Goal: Navigation & Orientation: Find specific page/section

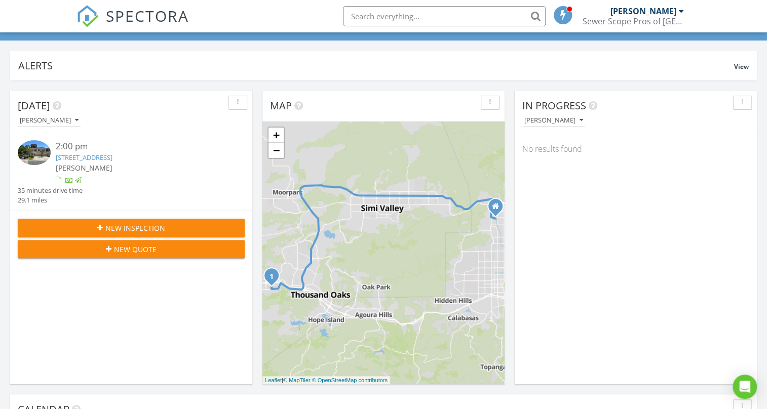
scroll to position [61, 0]
click at [153, 176] on div at bounding box center [141, 181] width 170 height 10
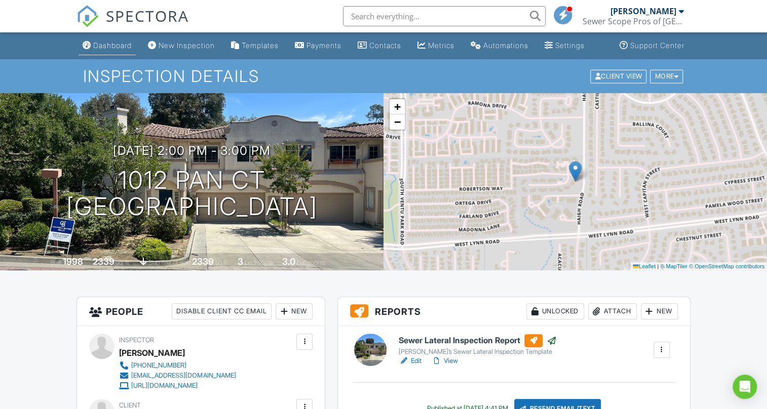
click at [89, 48] on div "Dashboard" at bounding box center [87, 45] width 9 height 8
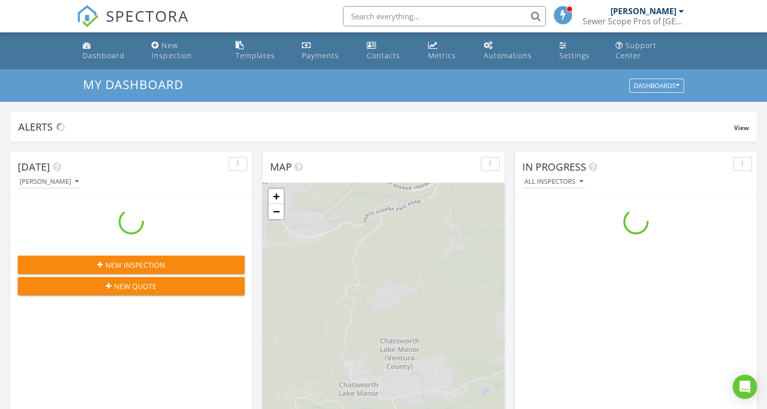
scroll to position [937, 781]
